Goal: Task Accomplishment & Management: Manage account settings

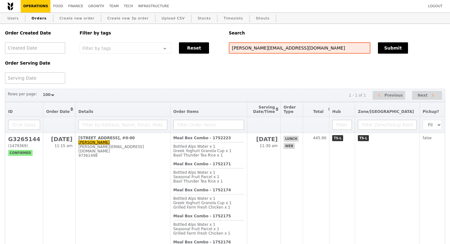
select select "100"
click at [278, 50] on input "[PERSON_NAME][EMAIL_ADDRESS][DOMAIN_NAME]" at bounding box center [300, 47] width 142 height 11
type input "g3269131"
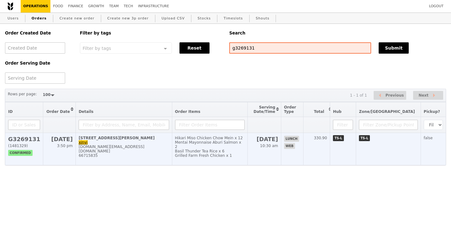
click at [23, 141] on h2 "G3269131" at bounding box center [24, 139] width 32 height 7
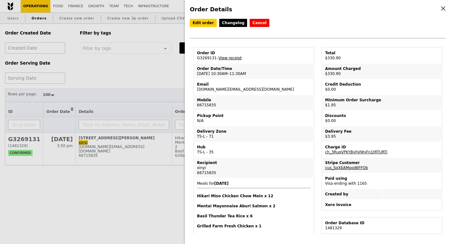
click at [230, 58] on link "View receipt" at bounding box center [230, 58] width 23 height 4
click at [209, 58] on td "Order ID G3269131 – View receipt" at bounding box center [254, 55] width 119 height 15
copy td "G3269131"
click at [170, 80] on div "Order Details Edit order Changelog Cancel Order ID G3269131 – View receipt Orde…" at bounding box center [225, 122] width 451 height 244
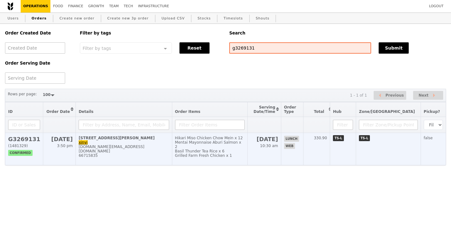
click at [25, 140] on h2 "G3269131" at bounding box center [24, 139] width 32 height 7
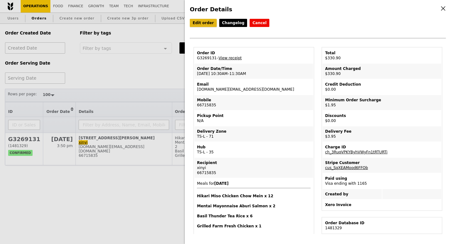
click at [205, 26] on link "Edit order" at bounding box center [203, 23] width 27 height 8
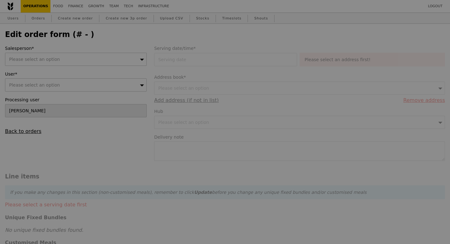
type input "[DATE]"
type input "Loading..."
type input "325.00"
type input "1.79"
type input "1.95"
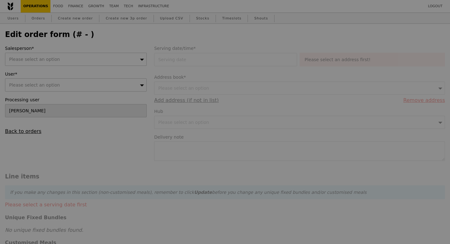
type input "2.71"
type input "2.95"
type input "329.90"
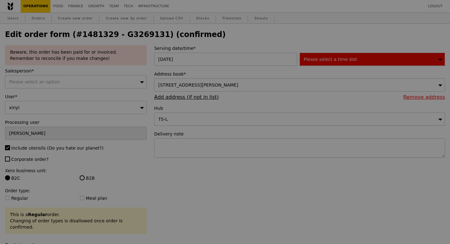
type input "475"
type input "468"
type input "475"
type input "433"
click at [179, 145] on div at bounding box center [225, 122] width 450 height 244
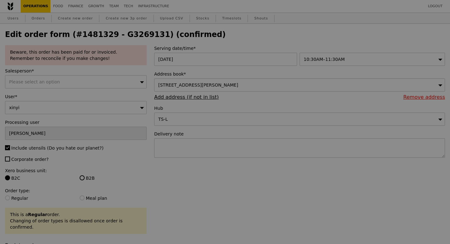
type input "Update"
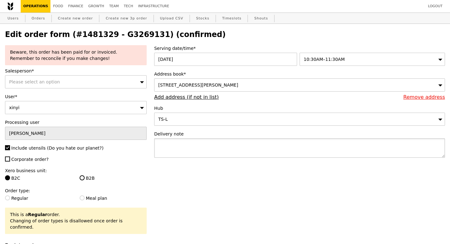
click at [179, 144] on textarea at bounding box center [299, 147] width 291 height 19
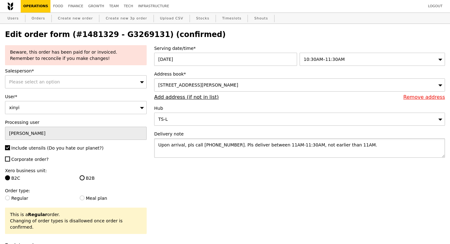
click at [302, 144] on textarea "Upon arrival, pls call [PHONE_NUMBER]. Pls deliver between 11AM-11:30AM, not ea…" at bounding box center [299, 147] width 291 height 19
click at [354, 144] on textarea "Upon arrival, pls call [PHONE_NUMBER]. Pls deliver between 11AM-11:30AM, no ear…" at bounding box center [299, 147] width 291 height 19
type textarea "Upon arrival, pls call [PHONE_NUMBER]. Pls deliver between 11AM-11:30AM, no ear…"
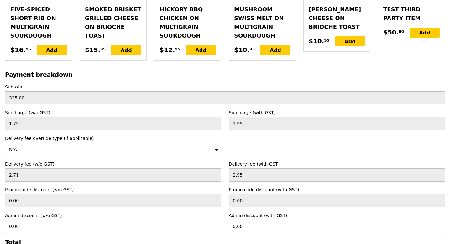
scroll to position [1778, 0]
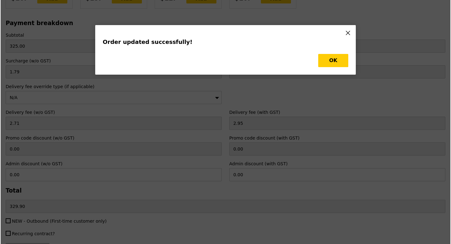
scroll to position [0, 0]
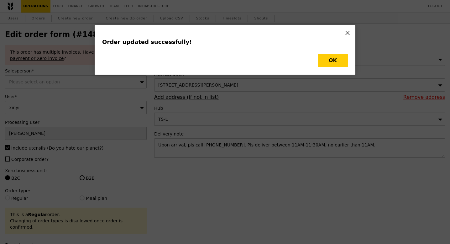
type input "Update"
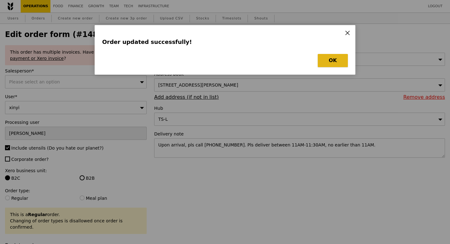
click at [335, 58] on button "OK" at bounding box center [333, 60] width 30 height 13
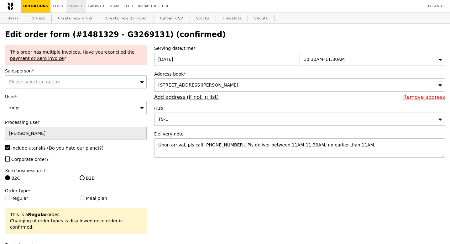
select select "100"
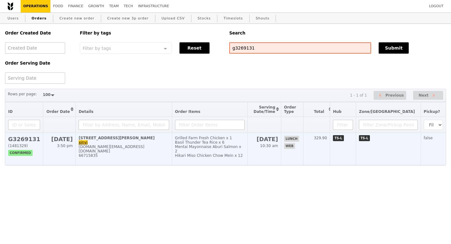
click at [31, 142] on h2 "G3269131" at bounding box center [24, 139] width 32 height 7
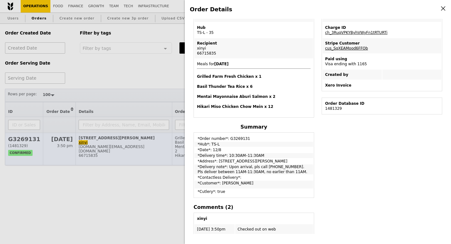
scroll to position [206, 0]
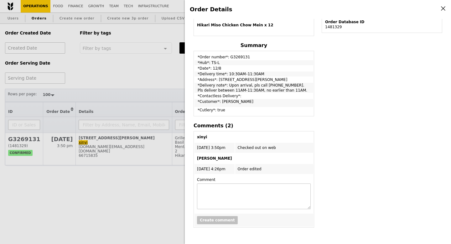
click at [170, 71] on div "Order Details Edit order Changelog Cancel Order ID G3269131 – View receipt Orde…" at bounding box center [225, 122] width 451 height 244
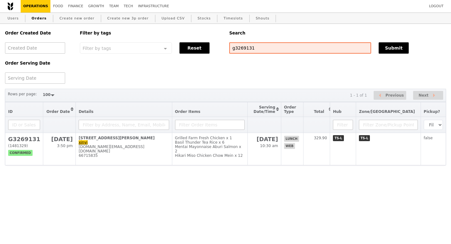
scroll to position [272, 0]
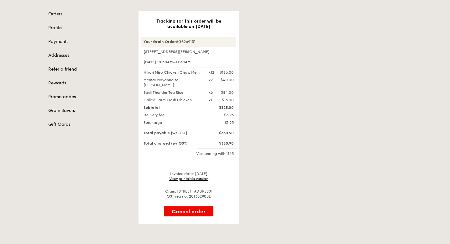
scroll to position [61, 0]
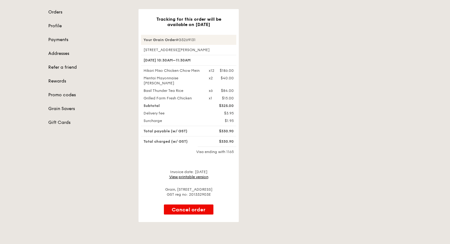
click at [191, 177] on link "View printable version" at bounding box center [188, 177] width 39 height 4
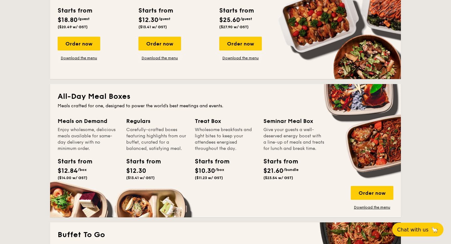
scroll to position [360, 0]
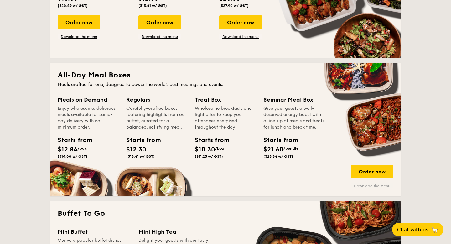
click at [361, 184] on link "Download the menu" at bounding box center [372, 185] width 43 height 5
